Goal: Task Accomplishment & Management: Manage account settings

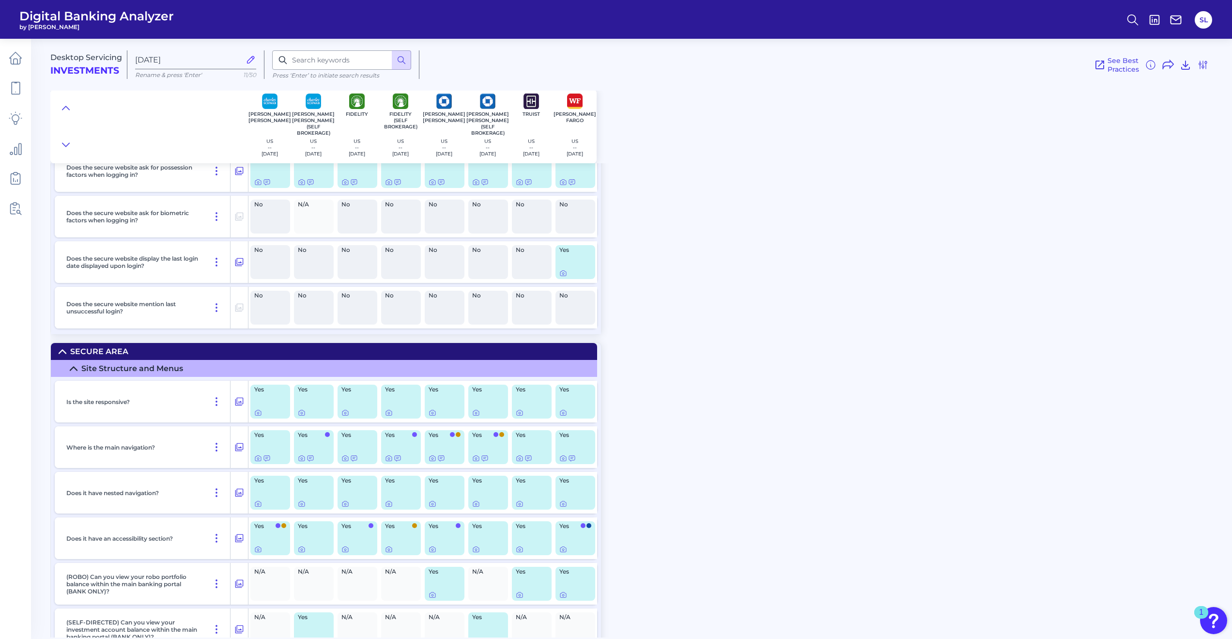
scroll to position [239, 0]
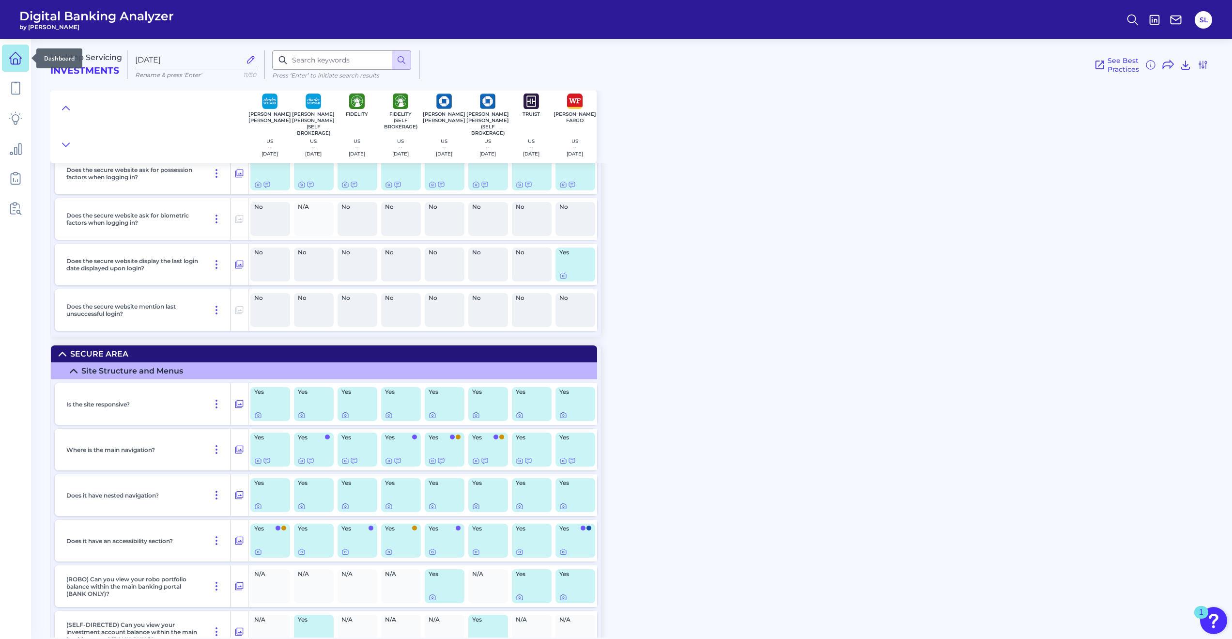
click at [17, 59] on icon at bounding box center [16, 58] width 14 height 14
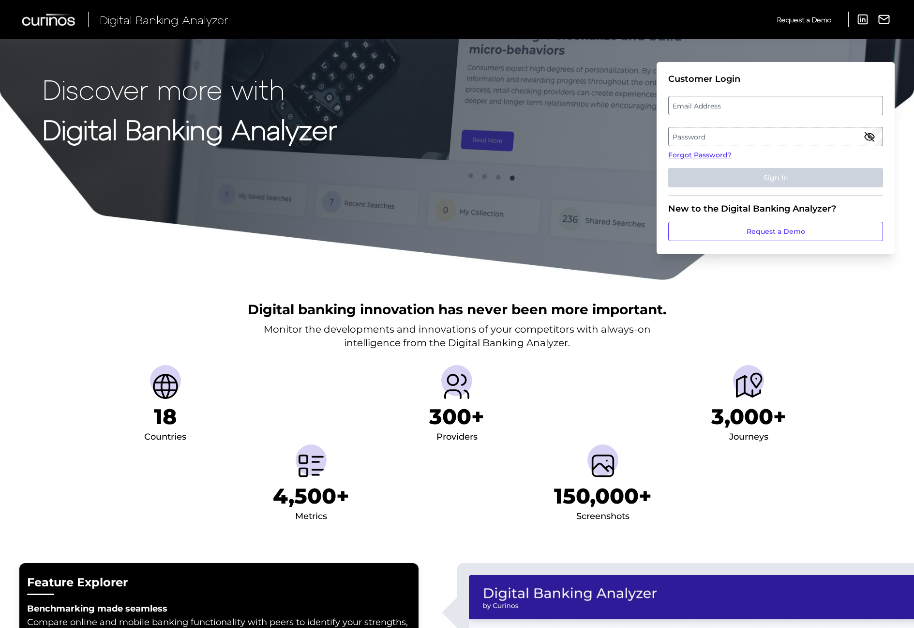
click at [770, 107] on label "Email Address" at bounding box center [775, 105] width 213 height 17
click at [770, 107] on input "email" at bounding box center [776, 105] width 215 height 19
type input "[EMAIL_ADDRESS][DOMAIN_NAME]"
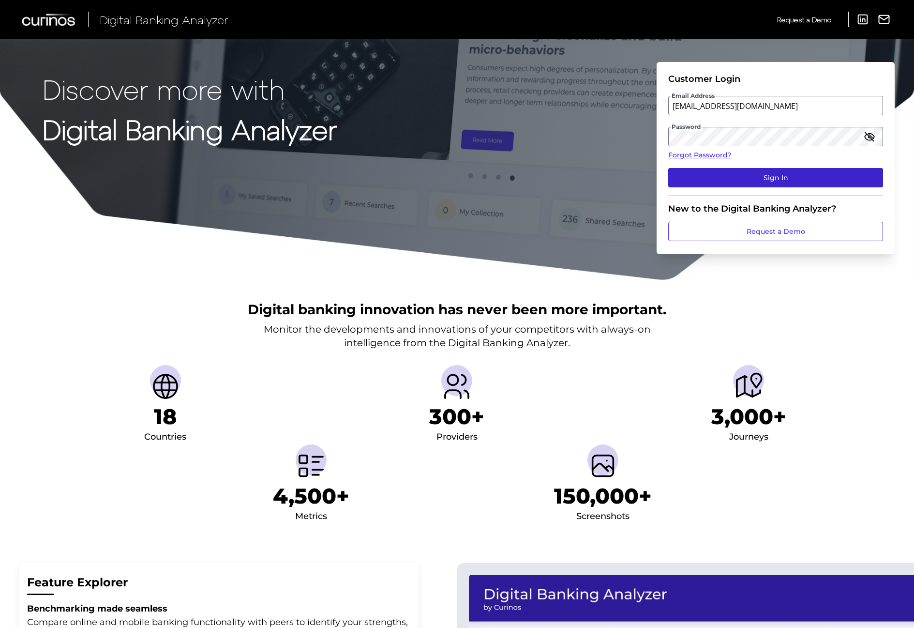
click at [774, 176] on button "Sign In" at bounding box center [776, 177] width 215 height 19
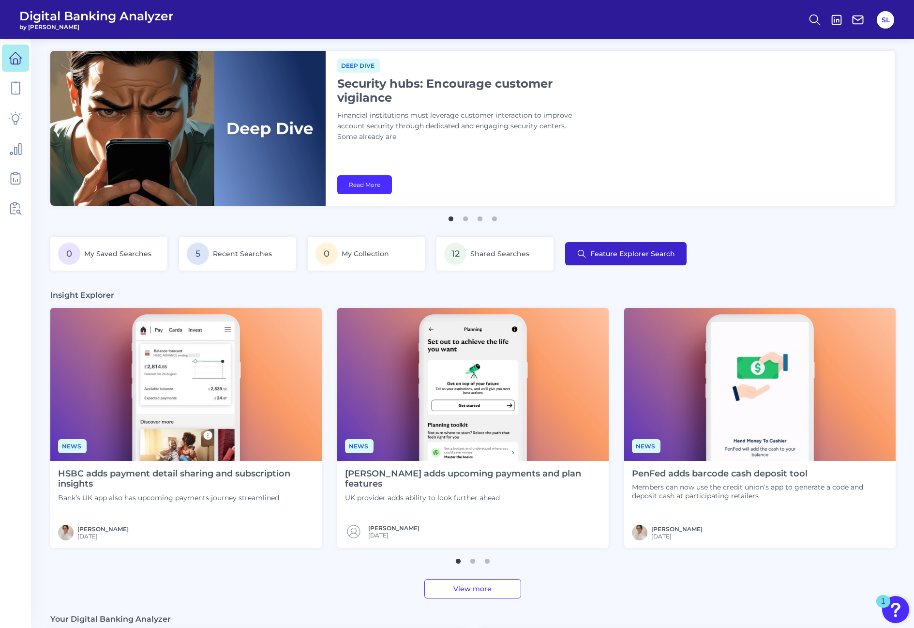
click at [613, 259] on button "Feature Explorer Search" at bounding box center [626, 253] width 122 height 23
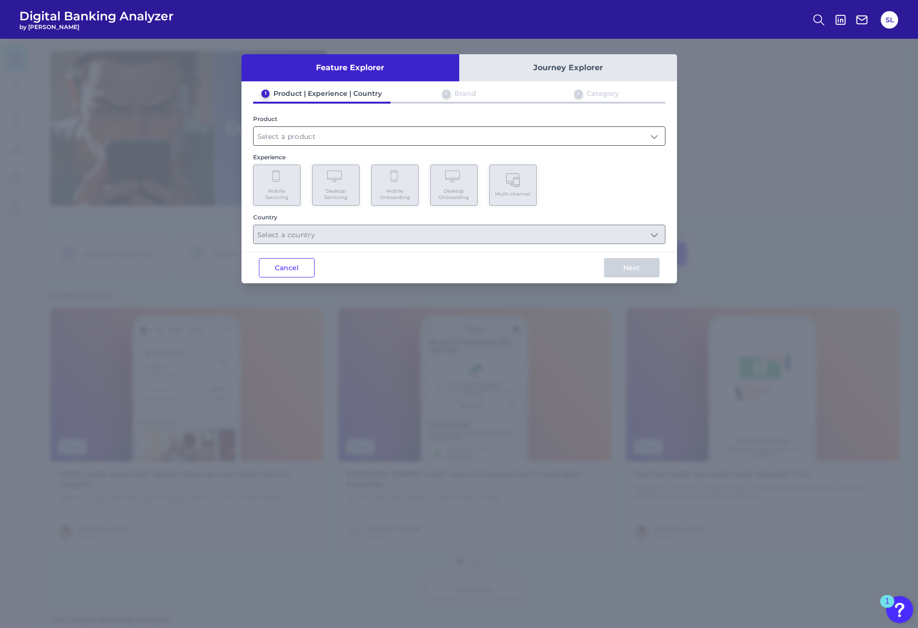
click at [273, 134] on input "text" at bounding box center [459, 136] width 411 height 18
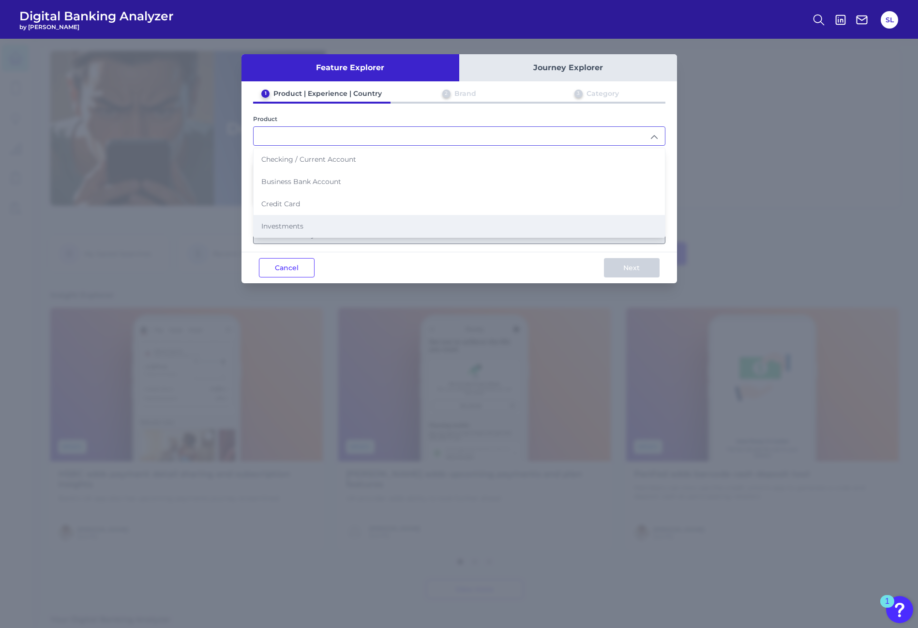
click at [283, 224] on span "Investments" at bounding box center [282, 226] width 42 height 9
type input "Investments"
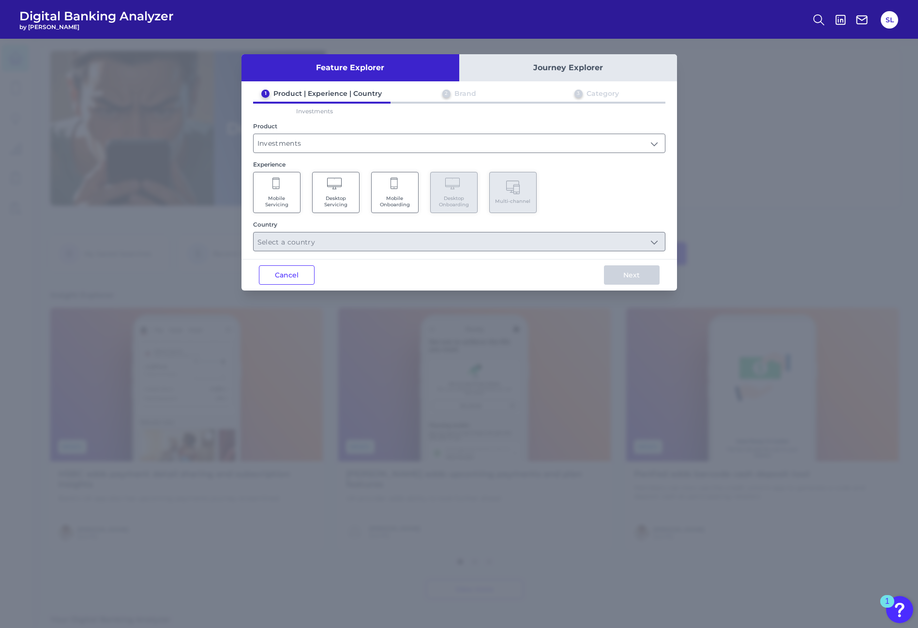
click at [281, 200] on span "Mobile Servicing" at bounding box center [277, 201] width 37 height 13
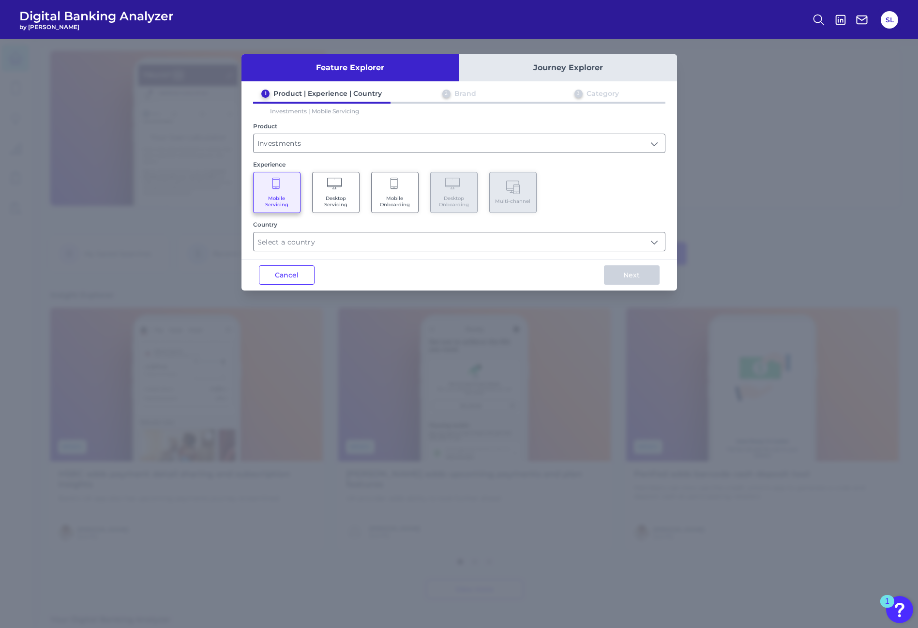
click at [335, 196] on span "Desktop Servicing" at bounding box center [336, 201] width 37 height 13
click at [390, 197] on span "Mobile Onboarding" at bounding box center [395, 201] width 37 height 13
click at [331, 198] on span "Desktop Servicing" at bounding box center [336, 201] width 37 height 13
click at [424, 240] on input "text" at bounding box center [459, 241] width 411 height 18
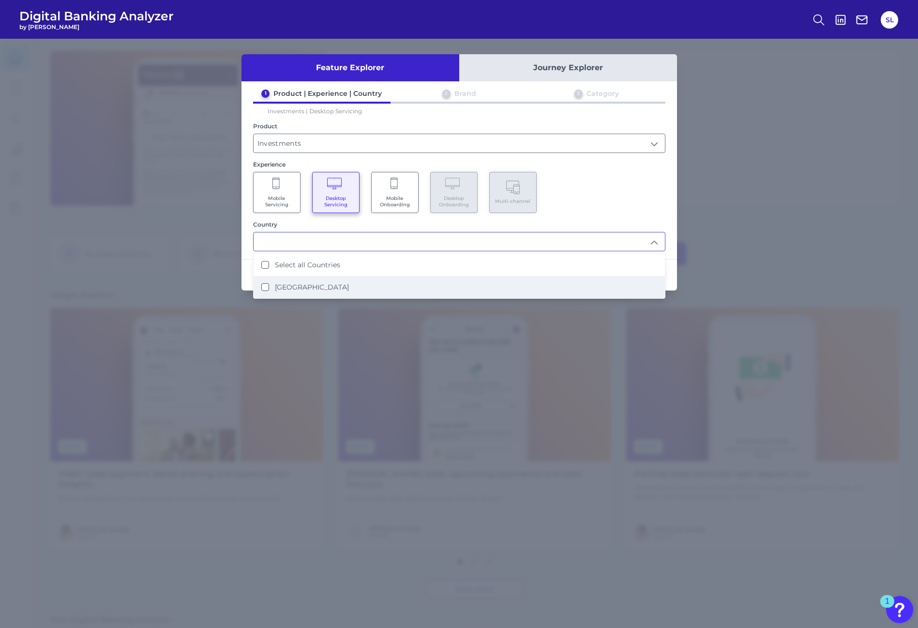
click at [334, 288] on li "[GEOGRAPHIC_DATA]" at bounding box center [459, 287] width 411 height 22
type input "Select all Countries"
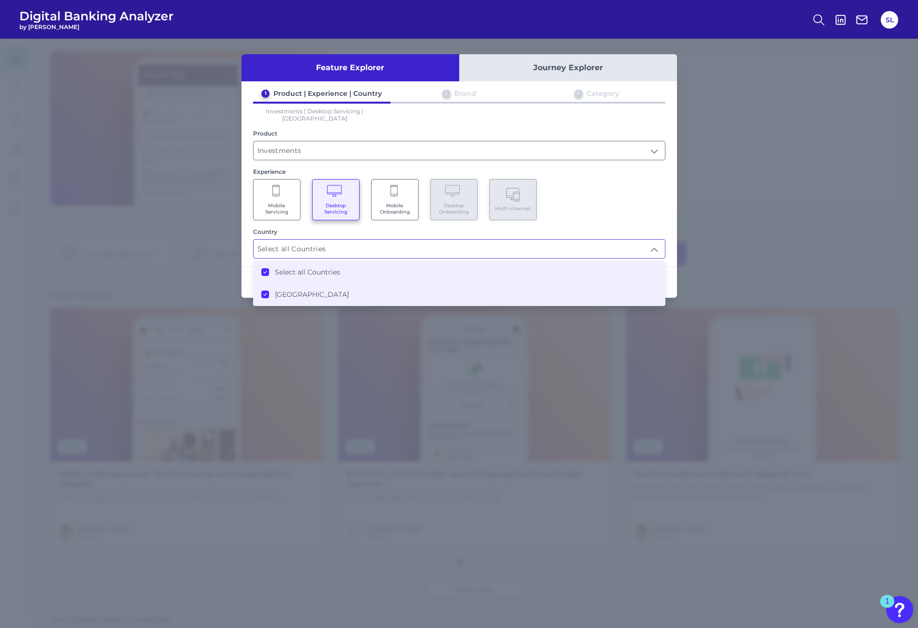
click at [586, 195] on div "Mobile Servicing Desktop Servicing Mobile Onboarding Desktop Onboarding Multi-c…" at bounding box center [459, 199] width 412 height 41
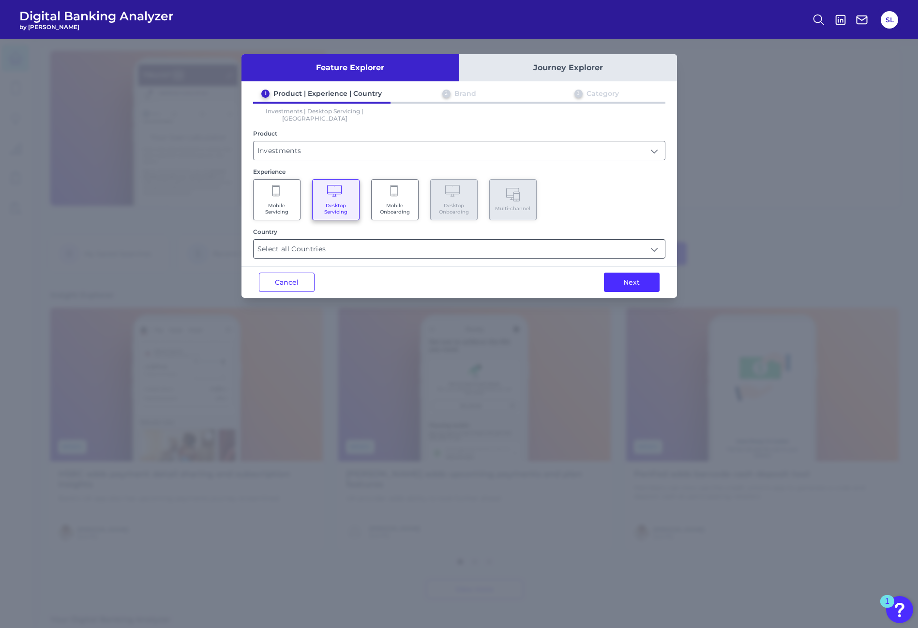
click at [320, 247] on input "Select all Countries" at bounding box center [459, 249] width 411 height 18
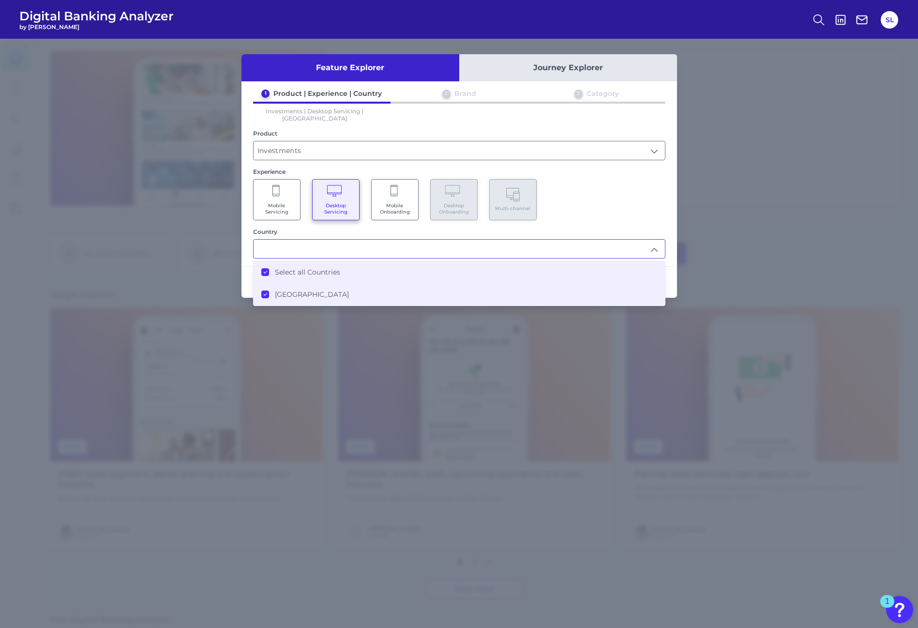
click at [263, 268] on Countries "Select all Countries" at bounding box center [265, 272] width 8 height 8
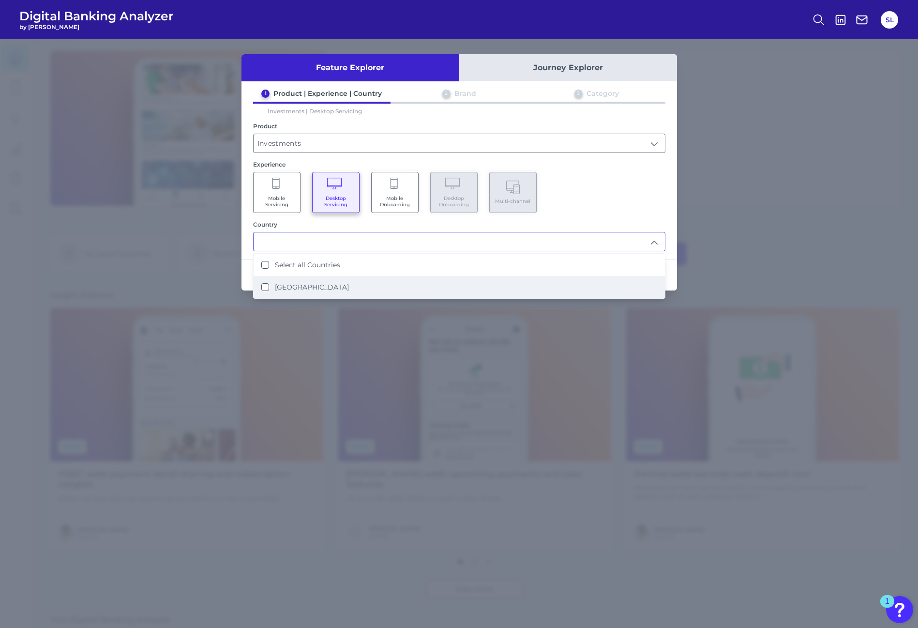
click at [269, 289] on div "[GEOGRAPHIC_DATA]" at bounding box center [305, 287] width 88 height 9
type input "Select all Countries"
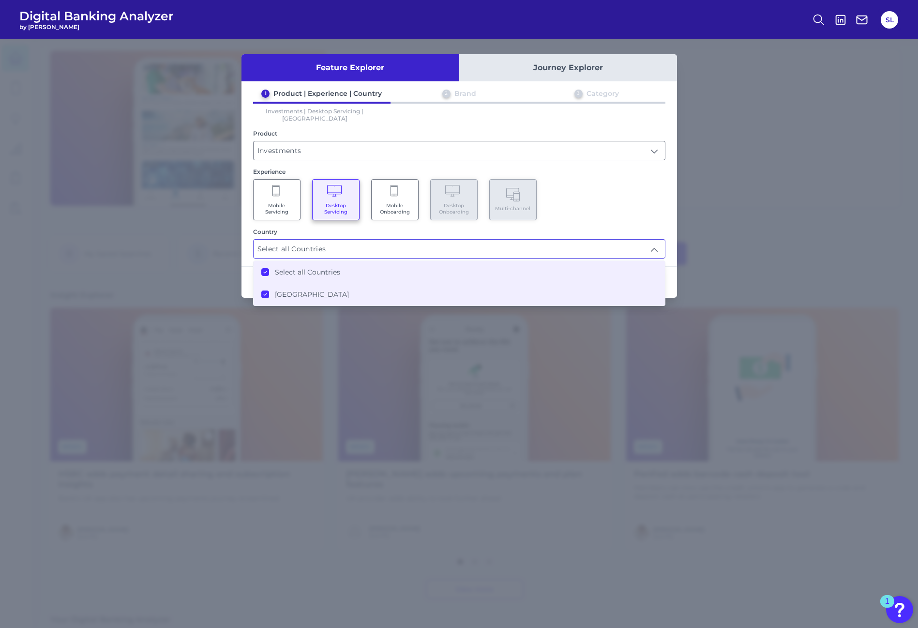
click at [267, 290] on States "[GEOGRAPHIC_DATA]" at bounding box center [265, 294] width 8 height 8
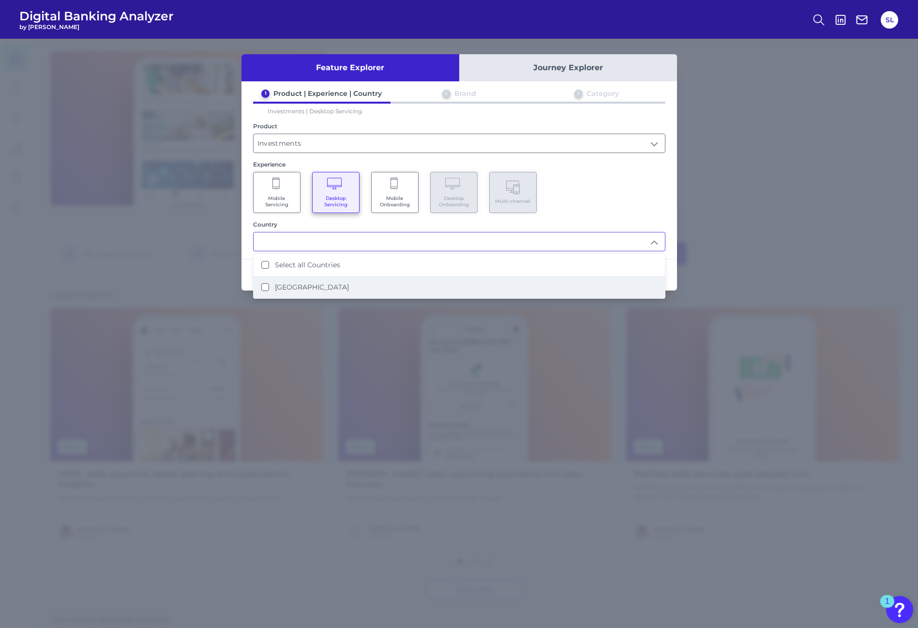
click at [267, 288] on States "[GEOGRAPHIC_DATA]" at bounding box center [265, 287] width 8 height 8
type input "Select all Countries"
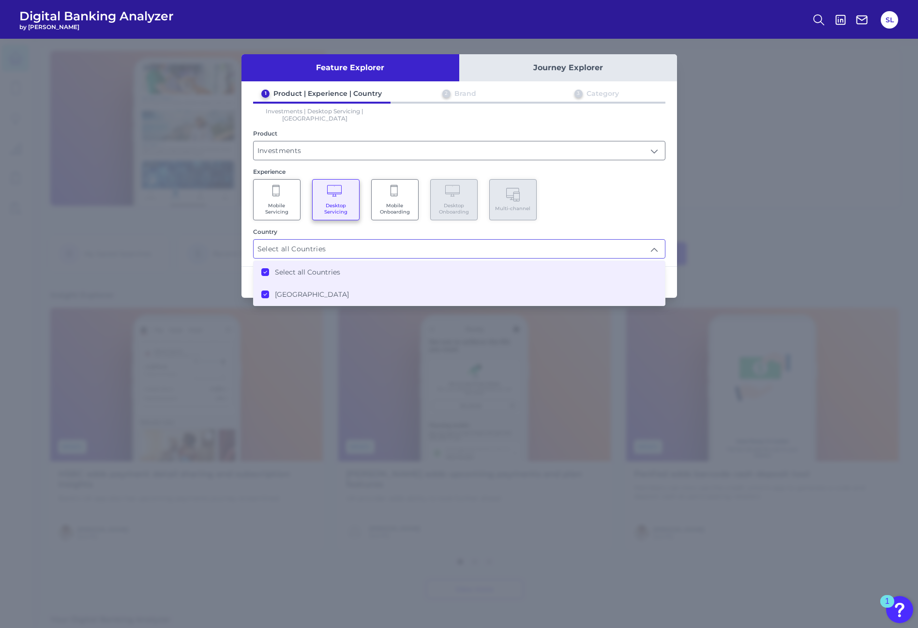
click at [640, 201] on div "Mobile Servicing Desktop Servicing Mobile Onboarding Desktop Onboarding Multi-c…" at bounding box center [459, 199] width 412 height 41
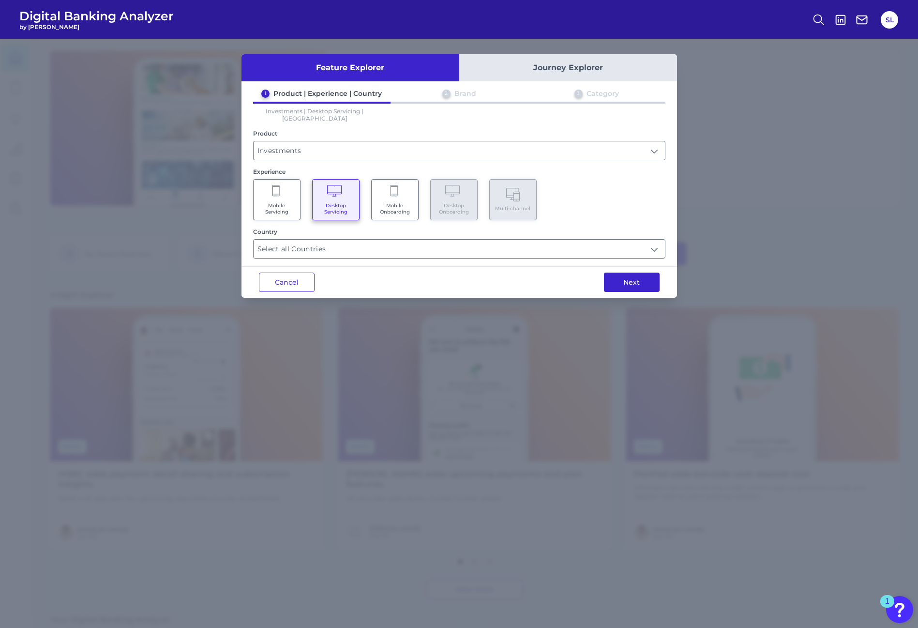
click at [632, 279] on button "Next" at bounding box center [632, 282] width 56 height 19
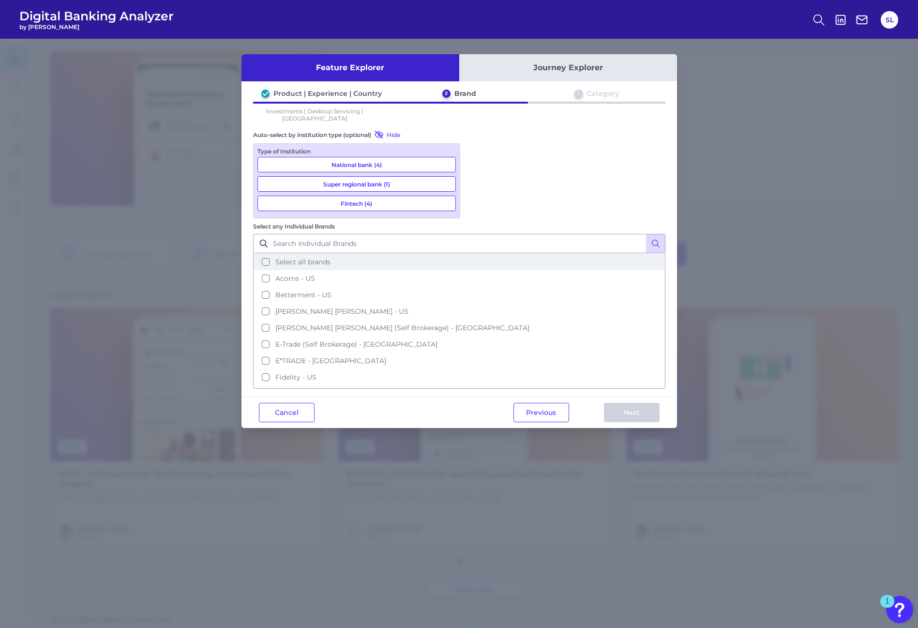
click at [476, 254] on button "Select all brands" at bounding box center [459, 262] width 411 height 16
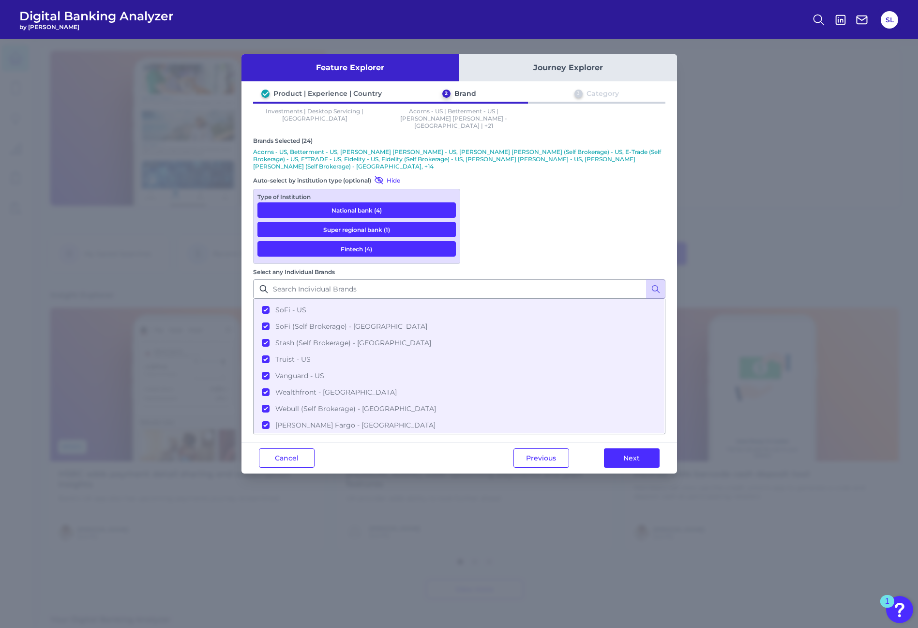
scroll to position [277, 0]
click at [638, 448] on button "Next" at bounding box center [632, 457] width 56 height 19
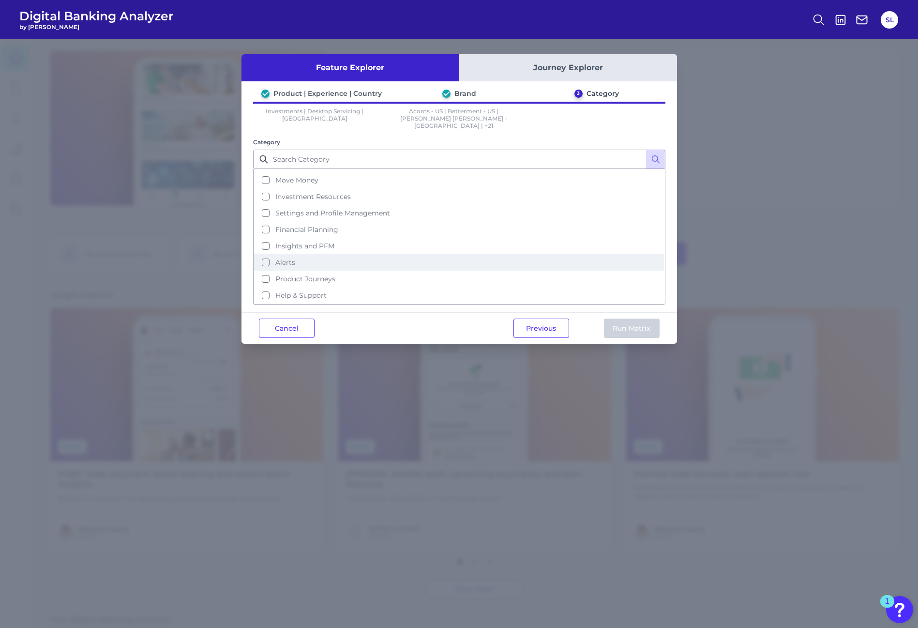
scroll to position [96, 0]
click at [296, 274] on span "Product Journeys" at bounding box center [305, 278] width 60 height 9
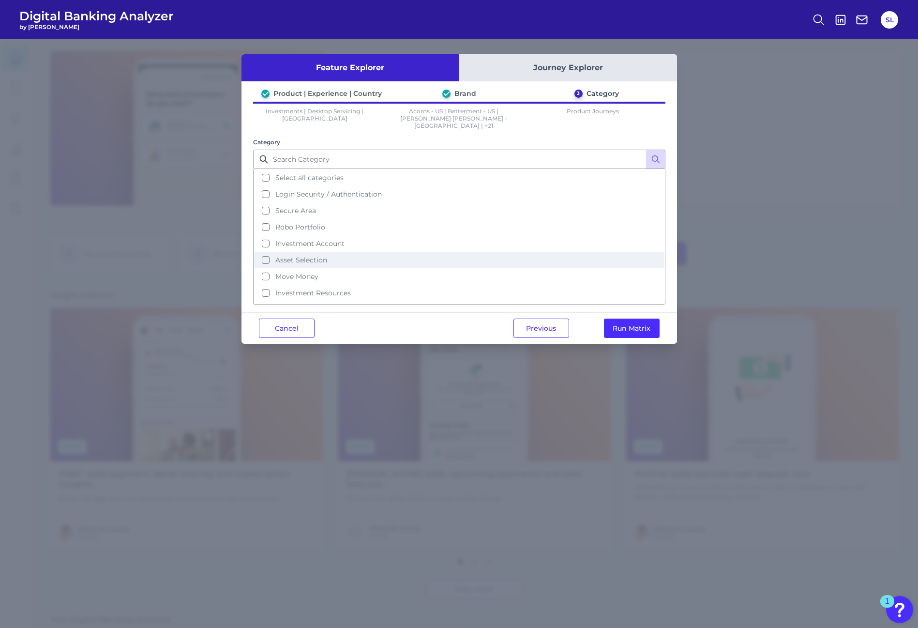
scroll to position [0, 0]
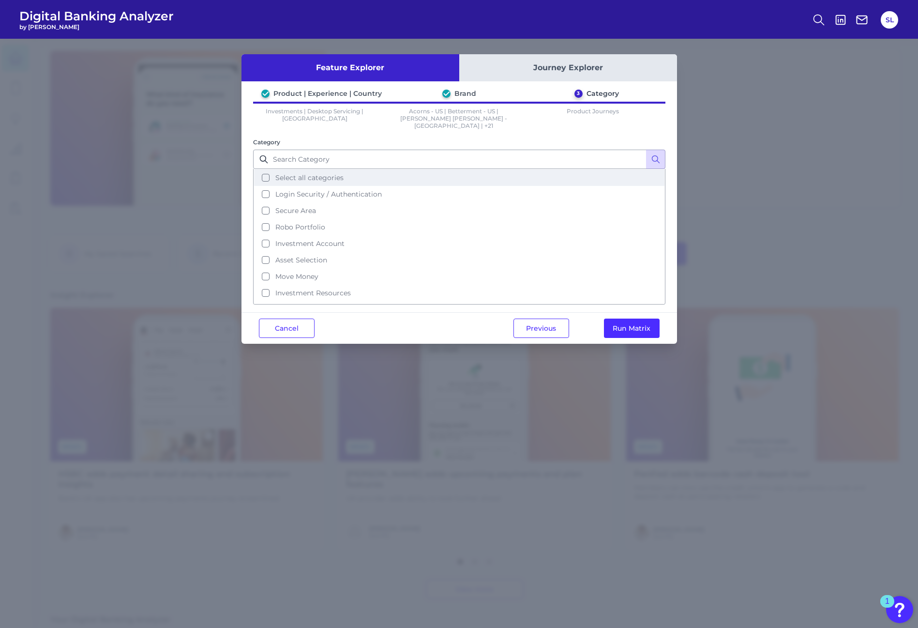
click at [266, 169] on button "Select all categories" at bounding box center [459, 177] width 411 height 16
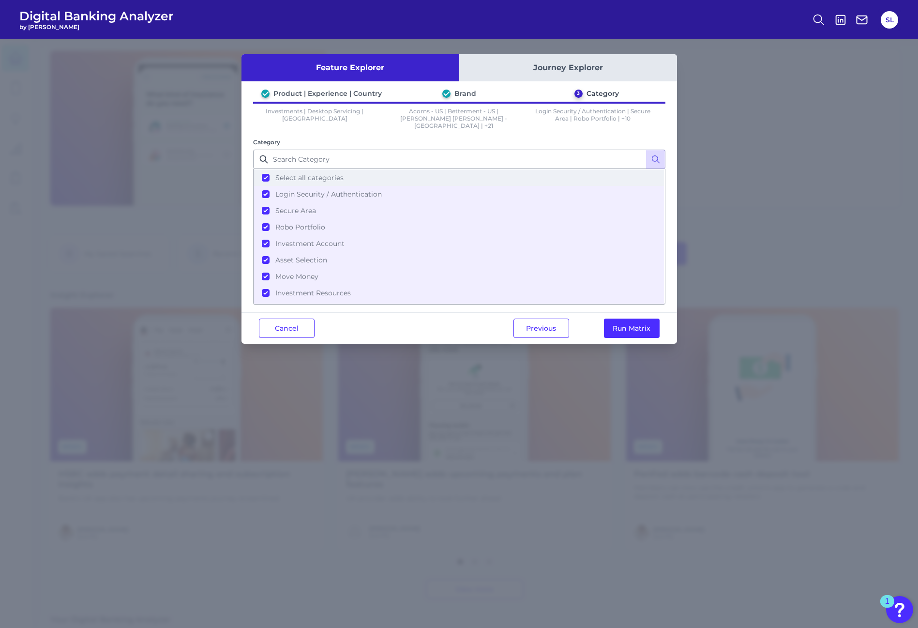
click at [267, 171] on button "Select all categories" at bounding box center [459, 177] width 411 height 16
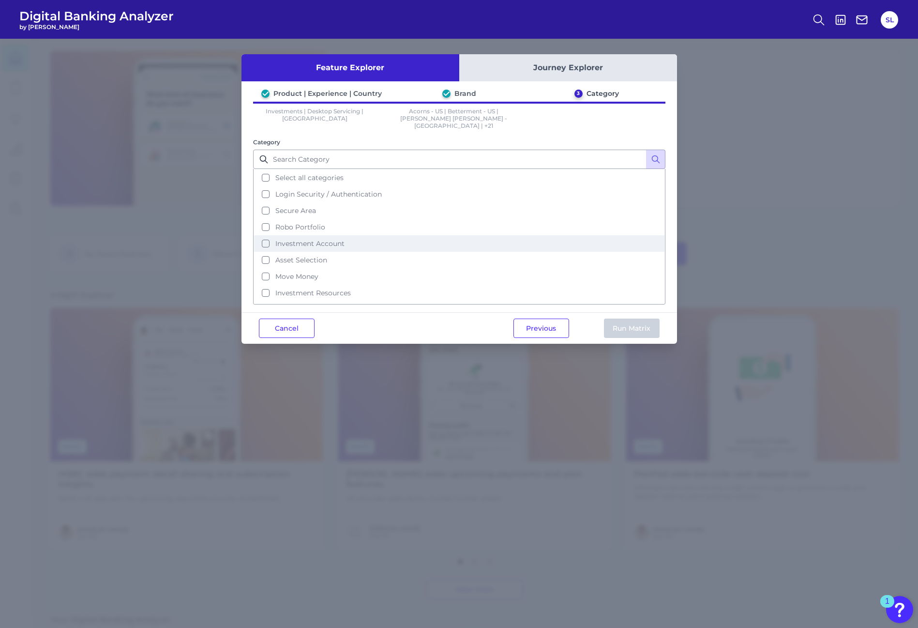
click at [266, 235] on button "Investment Account" at bounding box center [459, 243] width 411 height 16
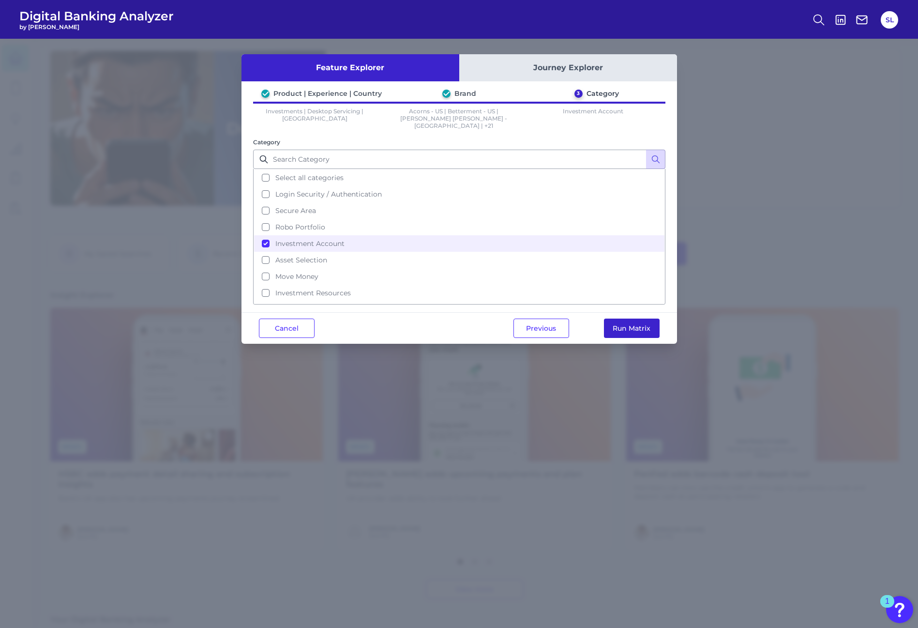
click at [633, 322] on button "Run Matrix" at bounding box center [632, 328] width 56 height 19
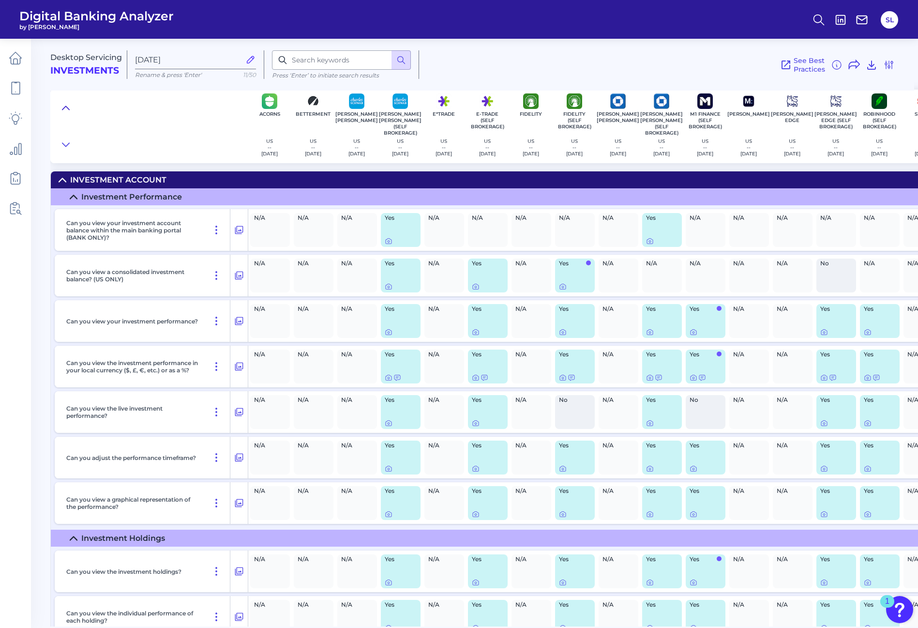
click at [65, 107] on icon at bounding box center [65, 107] width 7 height 3
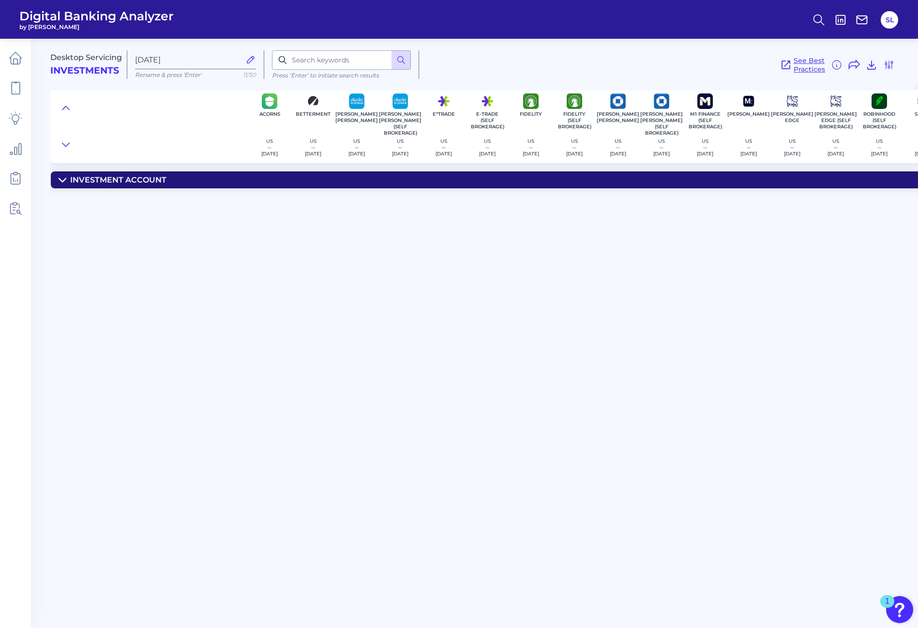
click at [810, 65] on span "See Best Practices" at bounding box center [809, 64] width 31 height 17
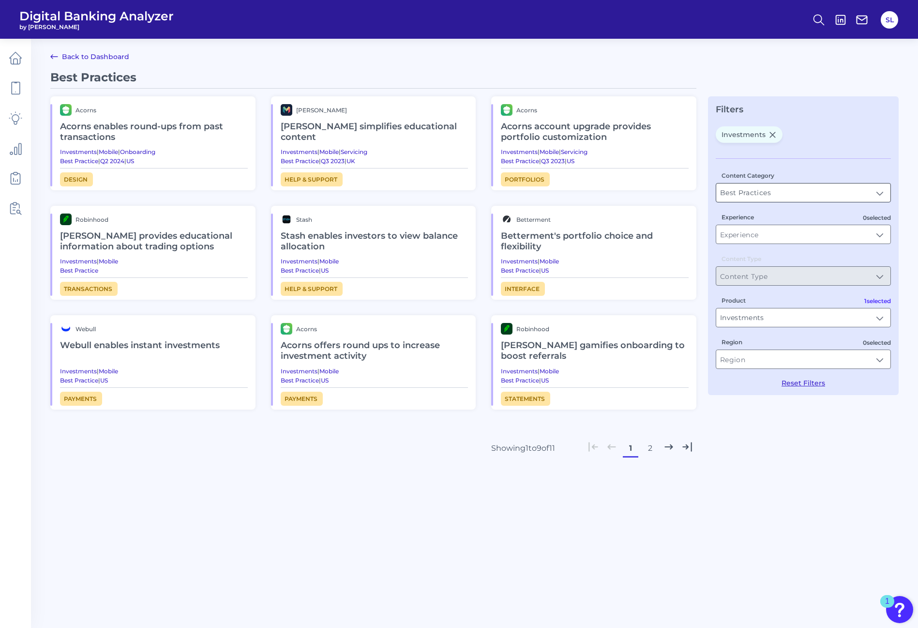
click at [744, 193] on input "Best Practices" at bounding box center [803, 192] width 174 height 18
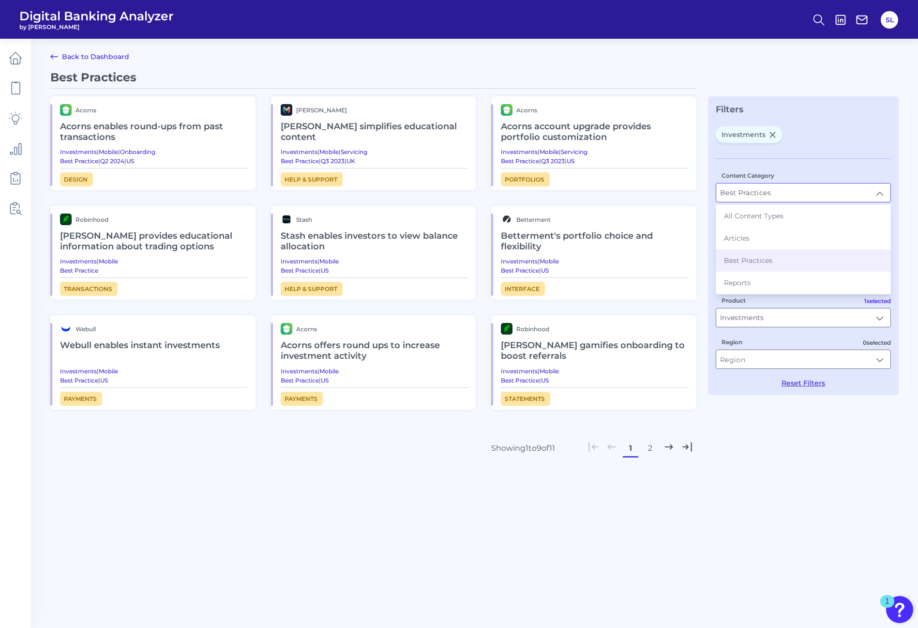
click at [821, 102] on div "Filters Investments Content Category Best Practices Best Practices All Content …" at bounding box center [803, 245] width 191 height 299
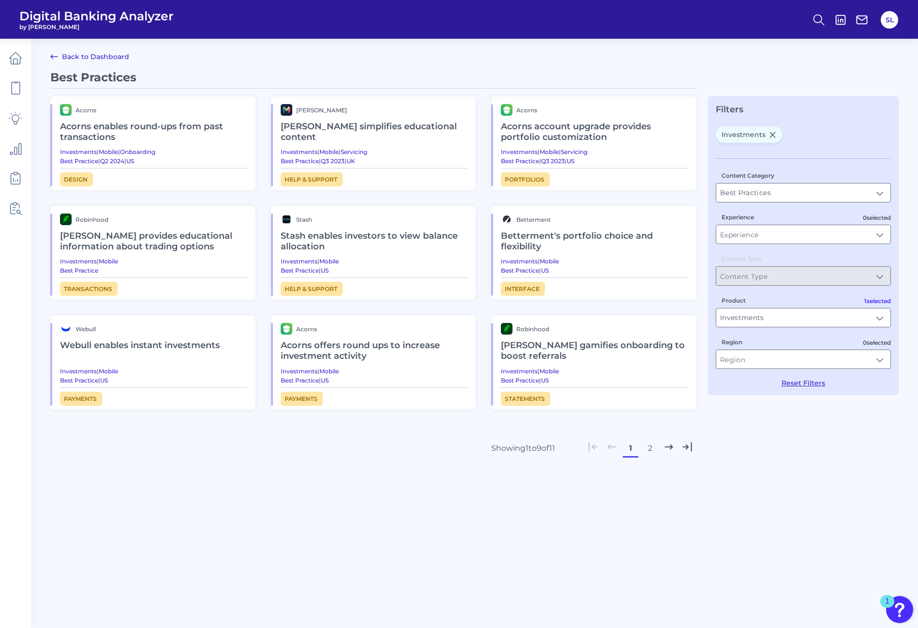
click at [52, 55] on icon at bounding box center [54, 57] width 7 height 4
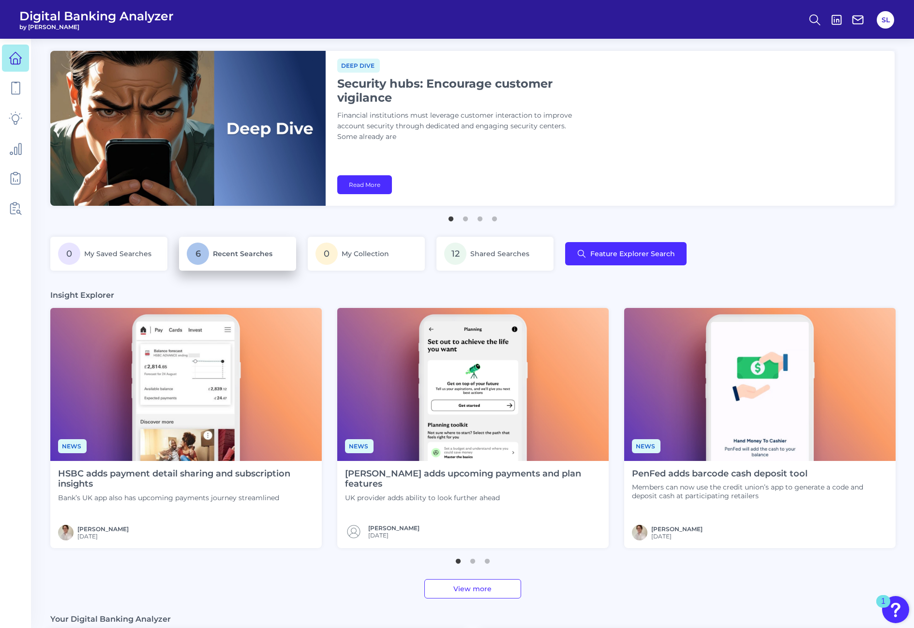
click at [218, 256] on span "Recent Searches" at bounding box center [243, 253] width 60 height 9
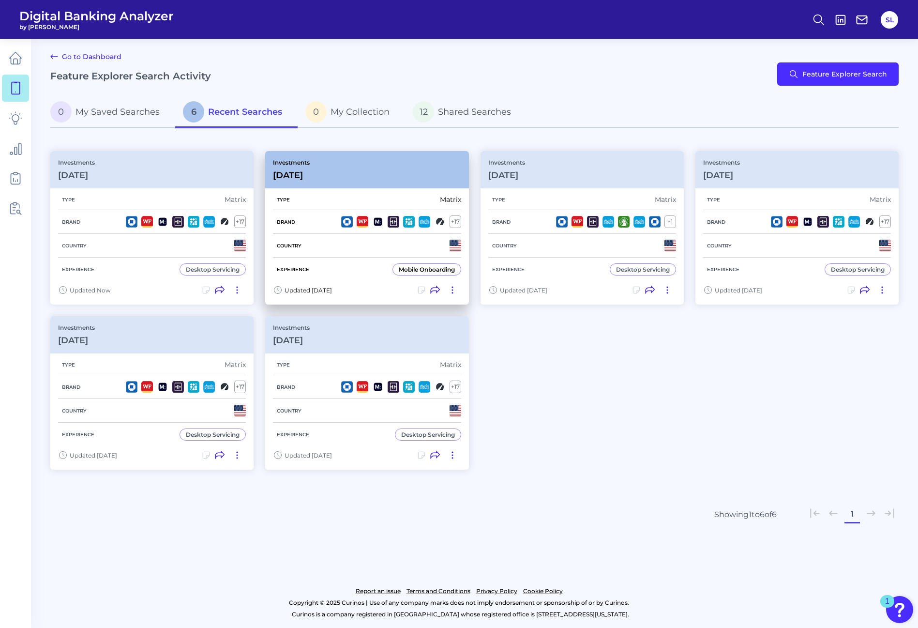
click at [358, 195] on div "Type Matrix" at bounding box center [367, 199] width 188 height 21
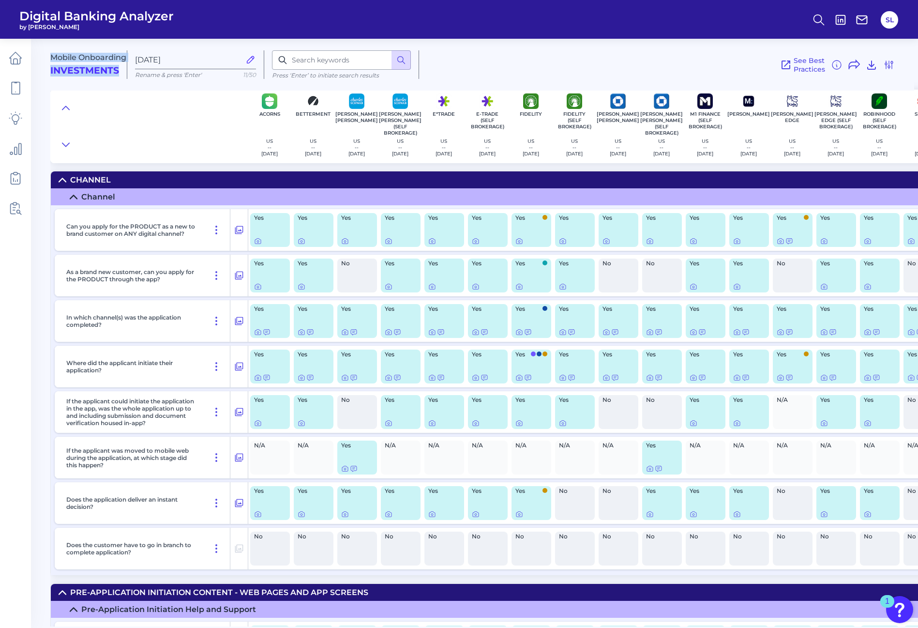
drag, startPoint x: 51, startPoint y: 56, endPoint x: 126, endPoint y: 76, distance: 77.3
click at [126, 76] on div "Mobile Onboarding Investments" at bounding box center [88, 64] width 77 height 29
click at [442, 227] on div "Yes" at bounding box center [445, 230] width 40 height 34
click at [433, 228] on div "Yes" at bounding box center [445, 230] width 40 height 34
click at [432, 242] on icon at bounding box center [432, 241] width 8 height 8
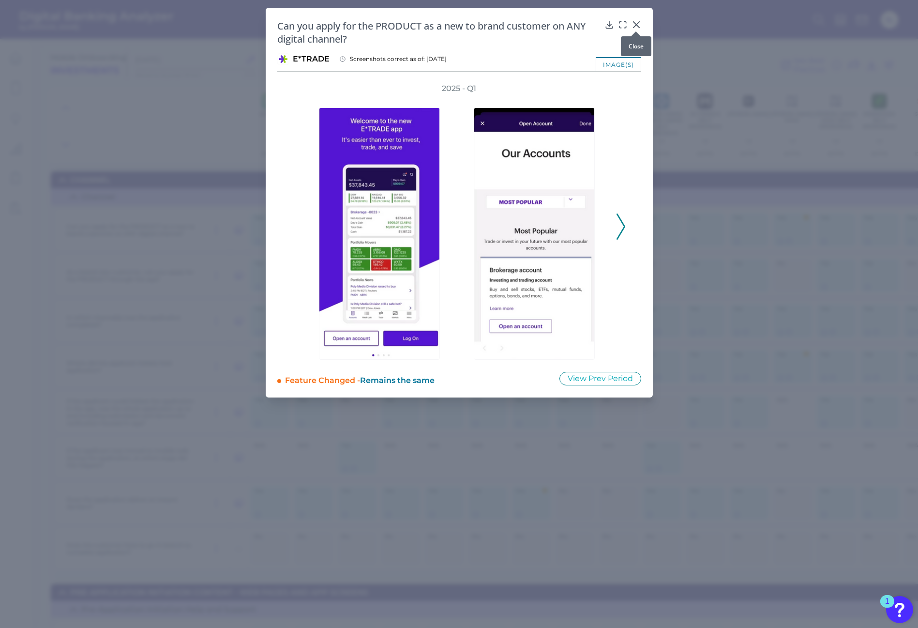
click at [638, 24] on icon at bounding box center [637, 25] width 10 height 10
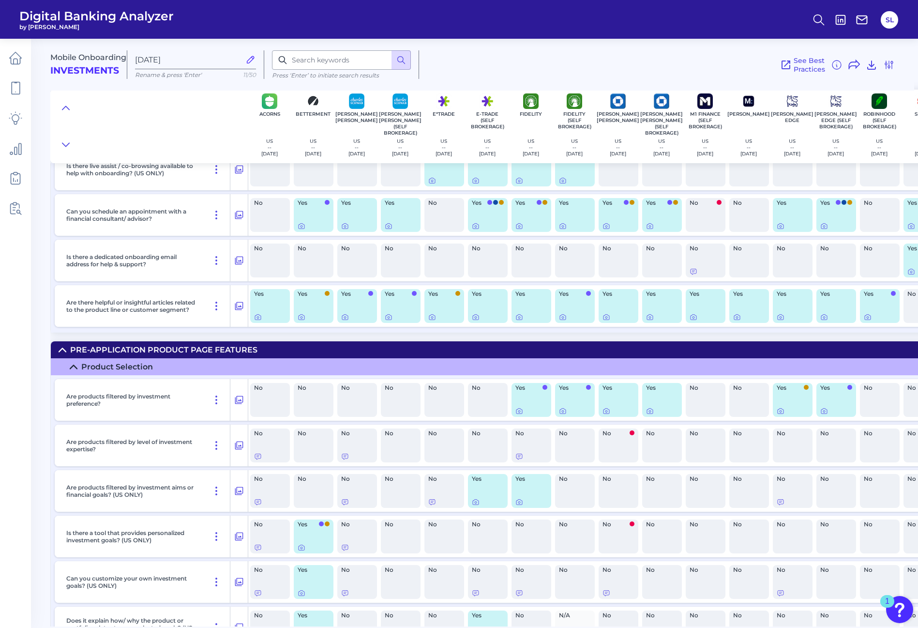
scroll to position [833, 0]
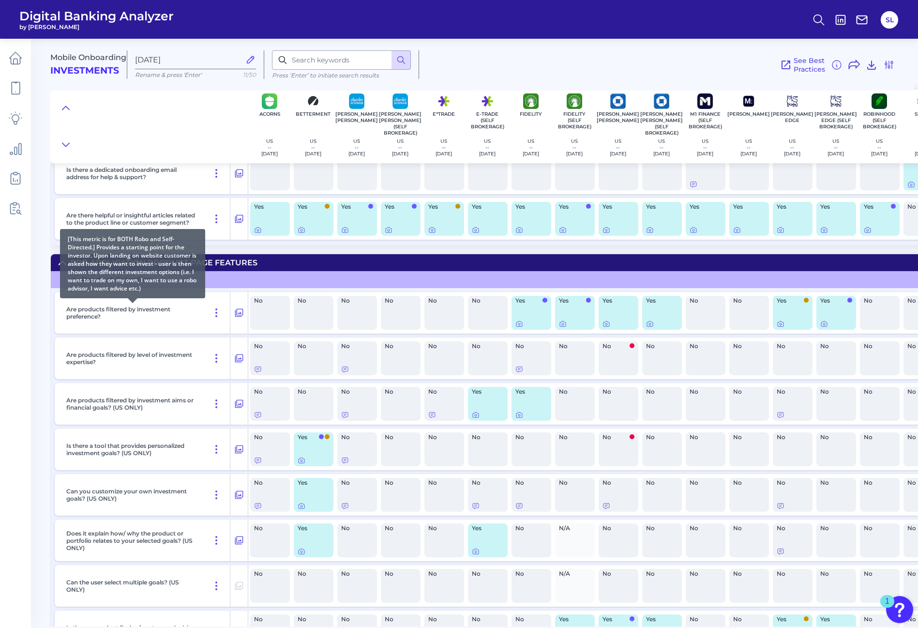
click at [128, 316] on p "Are products filtered by investment preference?" at bounding box center [132, 312] width 133 height 15
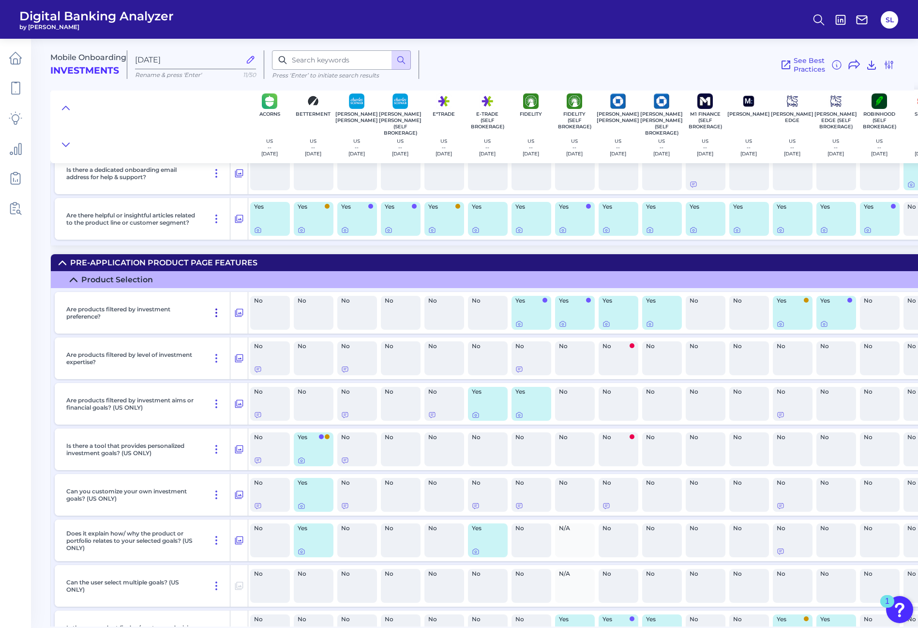
click at [217, 313] on icon at bounding box center [216, 313] width 1 height 8
click at [217, 312] on icon at bounding box center [216, 313] width 1 height 8
click at [240, 311] on icon at bounding box center [239, 313] width 10 height 12
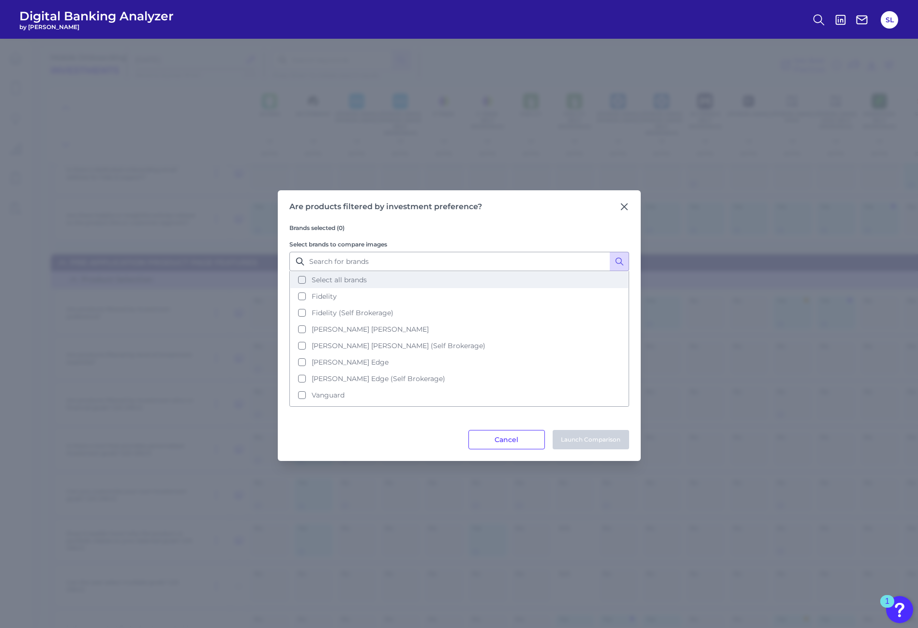
click at [309, 280] on button "Select all brands" at bounding box center [459, 280] width 338 height 16
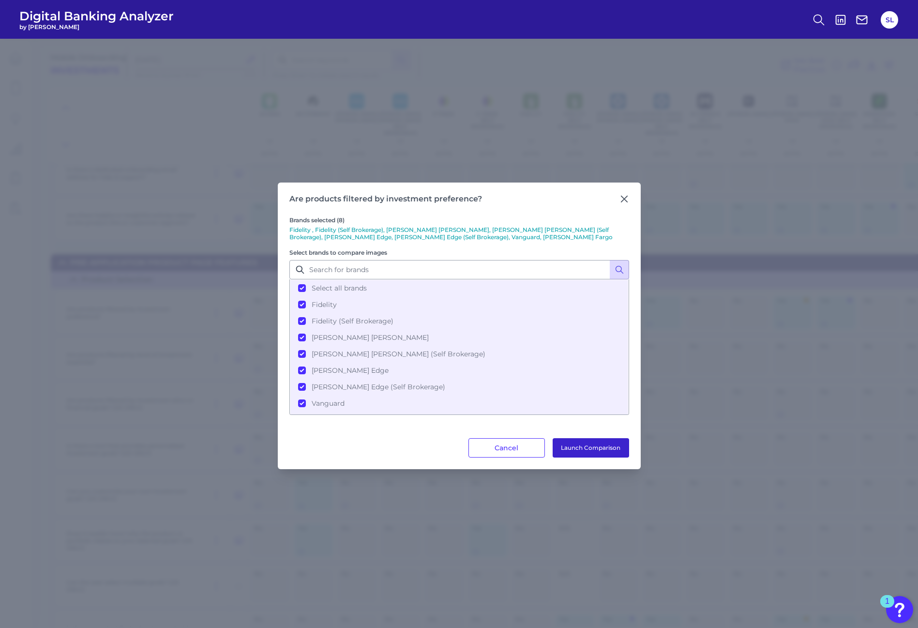
click at [585, 451] on button "Launch Comparison" at bounding box center [591, 447] width 76 height 19
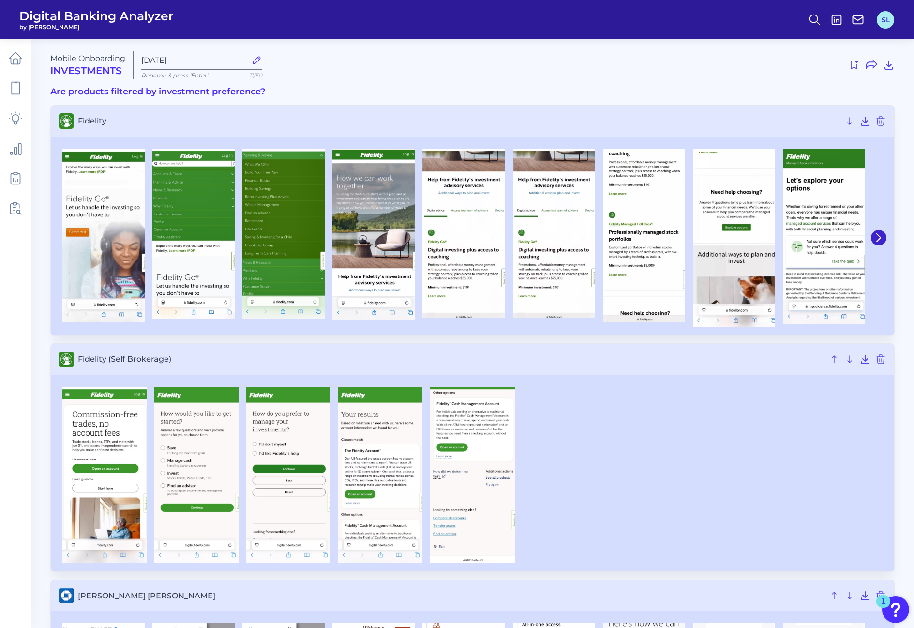
click at [885, 23] on button "SL" at bounding box center [885, 19] width 17 height 17
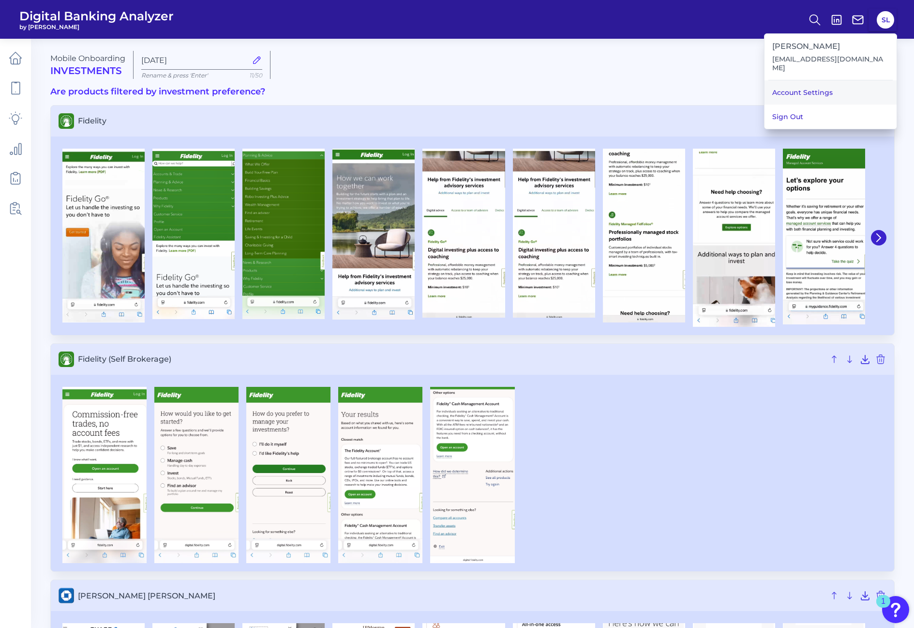
click at [836, 81] on link "Account Settings" at bounding box center [831, 92] width 132 height 24
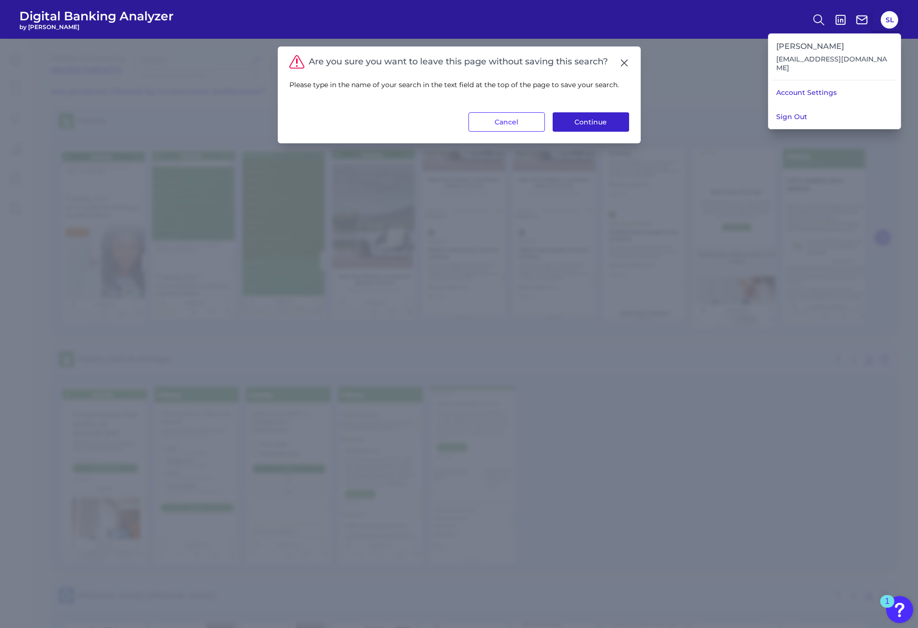
click at [585, 124] on button "Continue" at bounding box center [591, 121] width 76 height 19
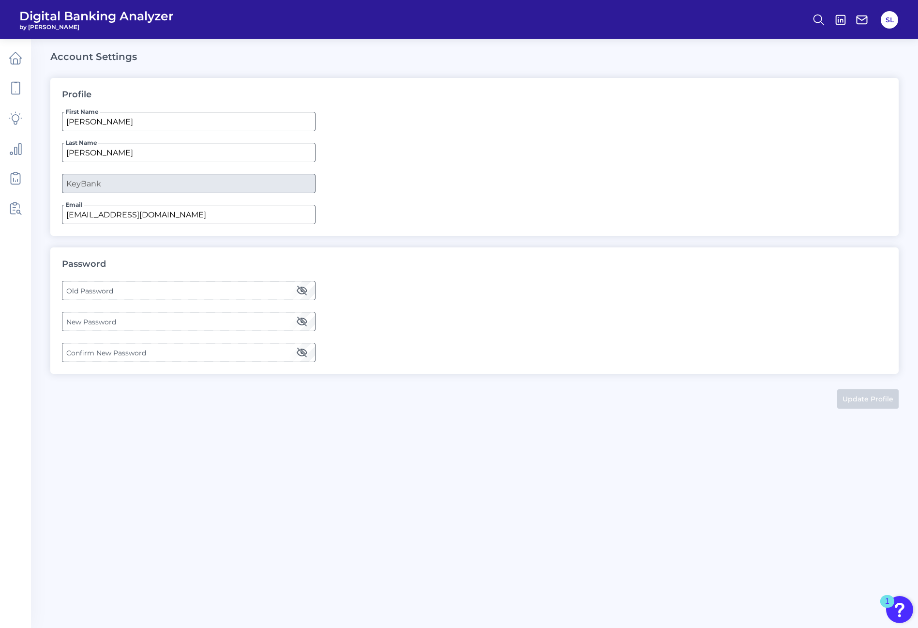
click at [303, 289] on icon "button" at bounding box center [302, 291] width 12 height 12
click at [304, 322] on icon "button" at bounding box center [302, 322] width 12 height 12
click at [304, 347] on icon "button" at bounding box center [302, 353] width 12 height 12
click at [286, 293] on label "Old Password" at bounding box center [188, 290] width 252 height 17
click at [154, 325] on label "New Password" at bounding box center [188, 321] width 252 height 17
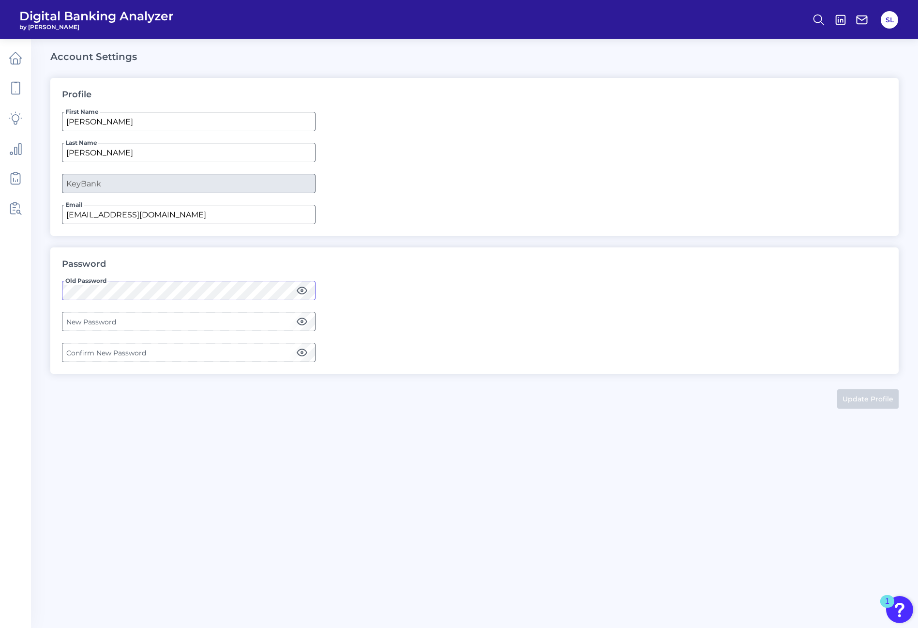
click at [41, 283] on main "Account Settings Profile First Name Stacey Last Name Layne Company KeyBank Emai…" at bounding box center [459, 314] width 918 height 628
click at [891, 22] on button "SL" at bounding box center [889, 19] width 17 height 17
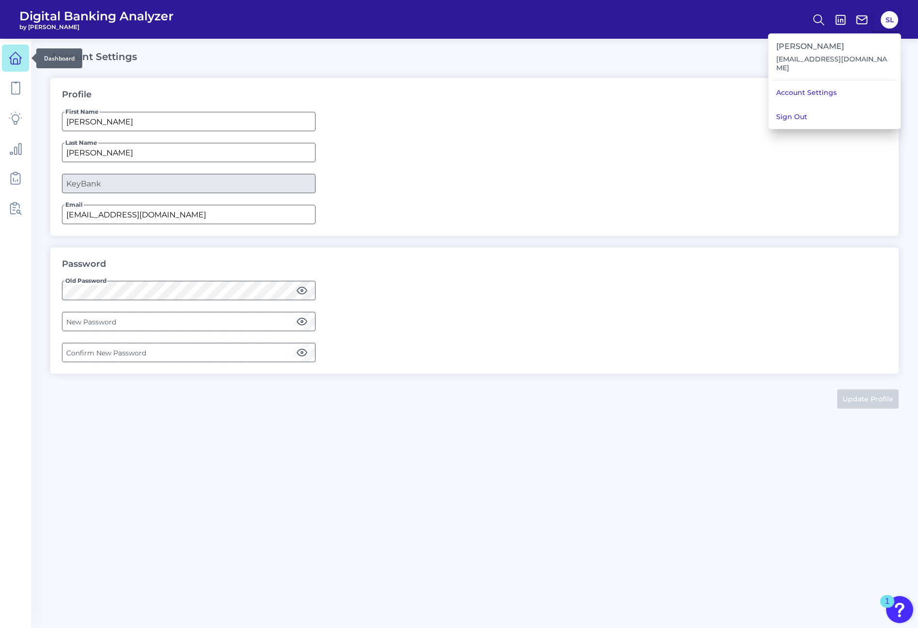
click at [19, 60] on icon at bounding box center [16, 58] width 14 height 14
